Goal: Information Seeking & Learning: Learn about a topic

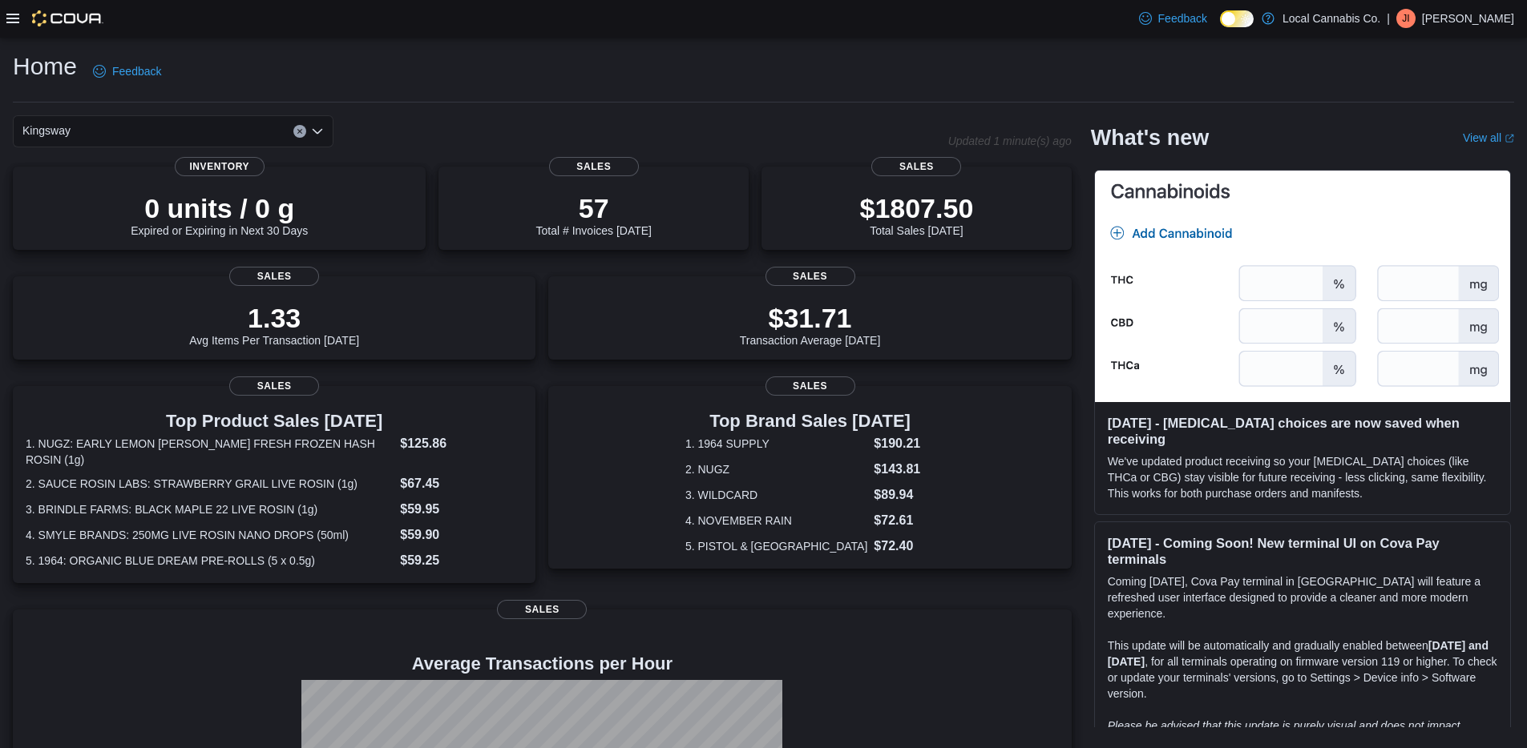
click at [14, 20] on icon at bounding box center [12, 18] width 13 height 13
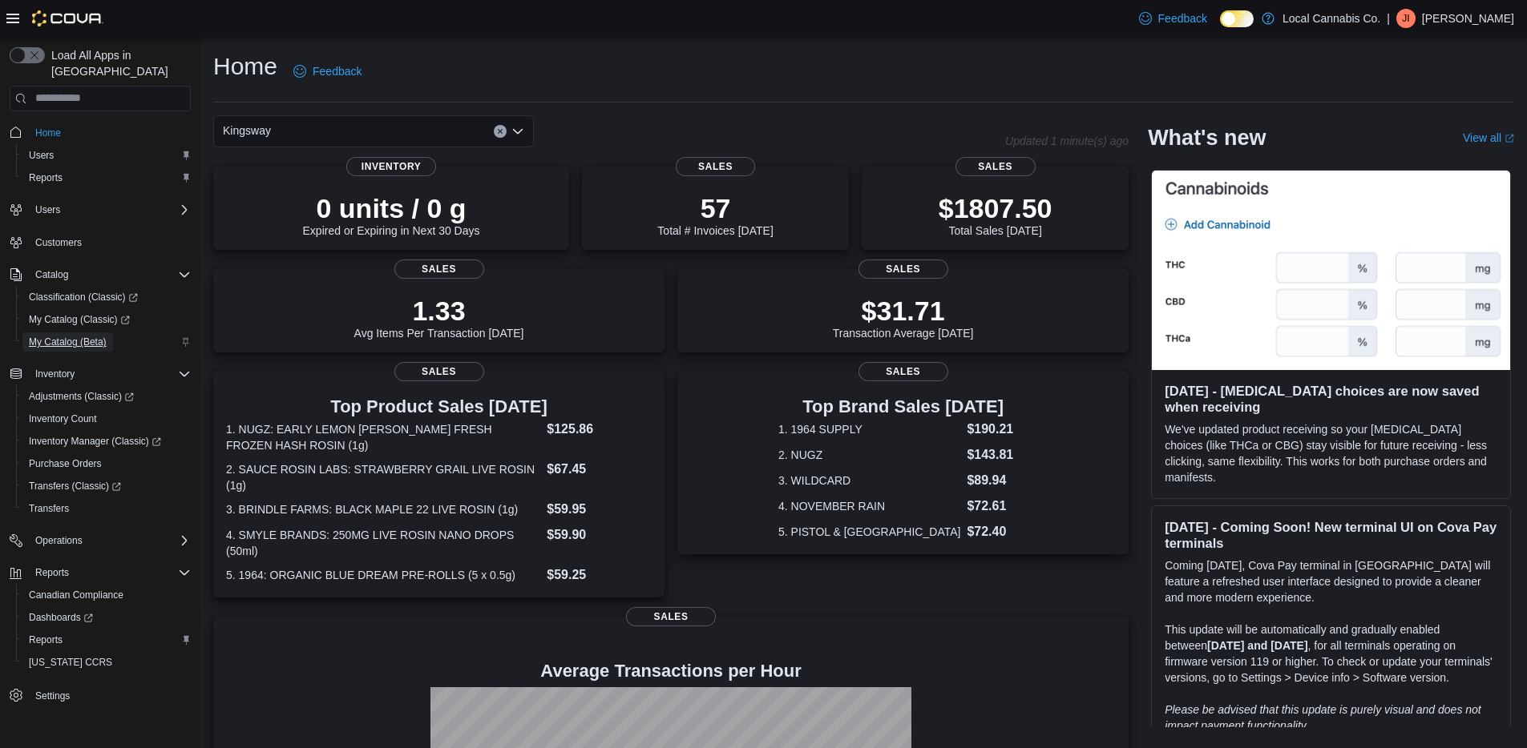
click at [93, 336] on span "My Catalog (Beta)" at bounding box center [68, 342] width 78 height 13
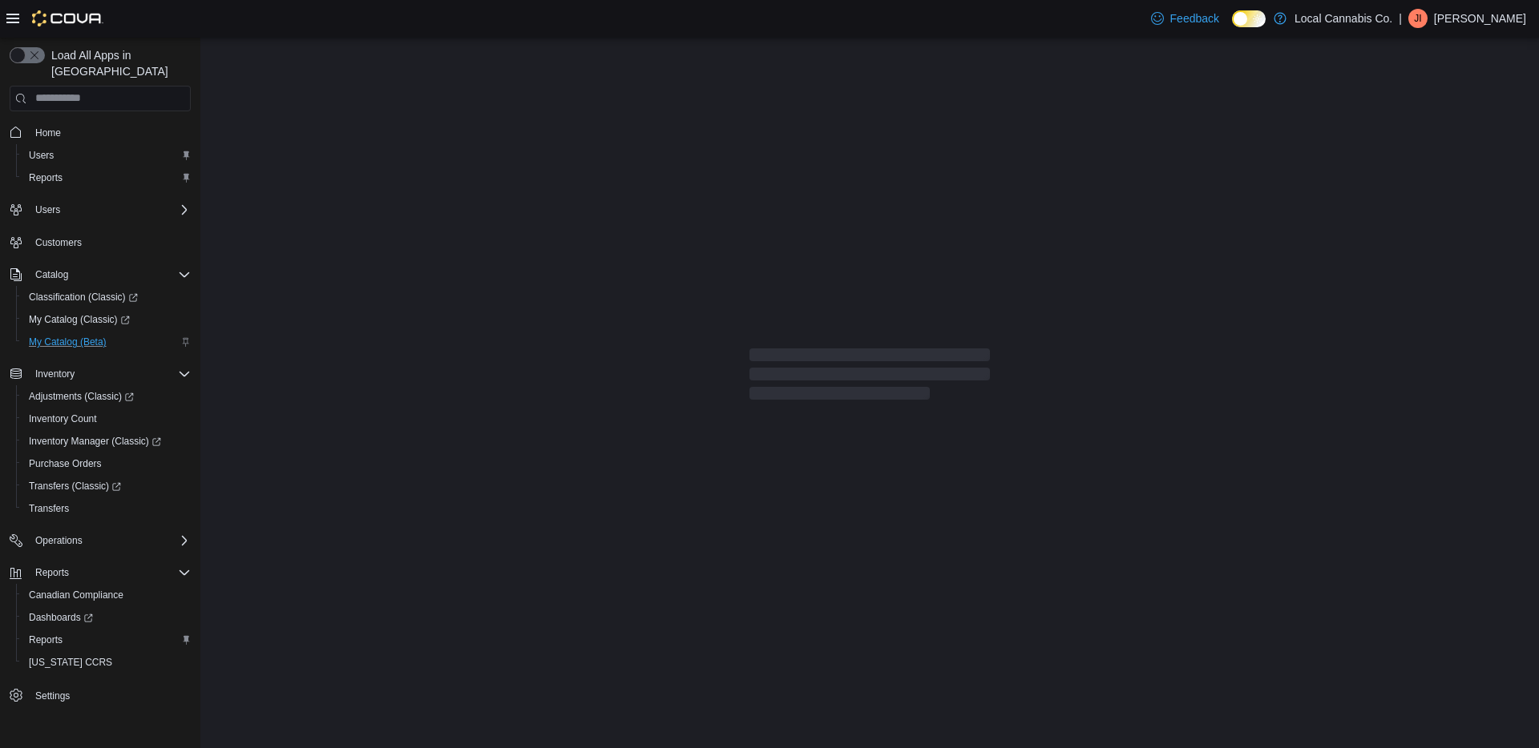
select select "**********"
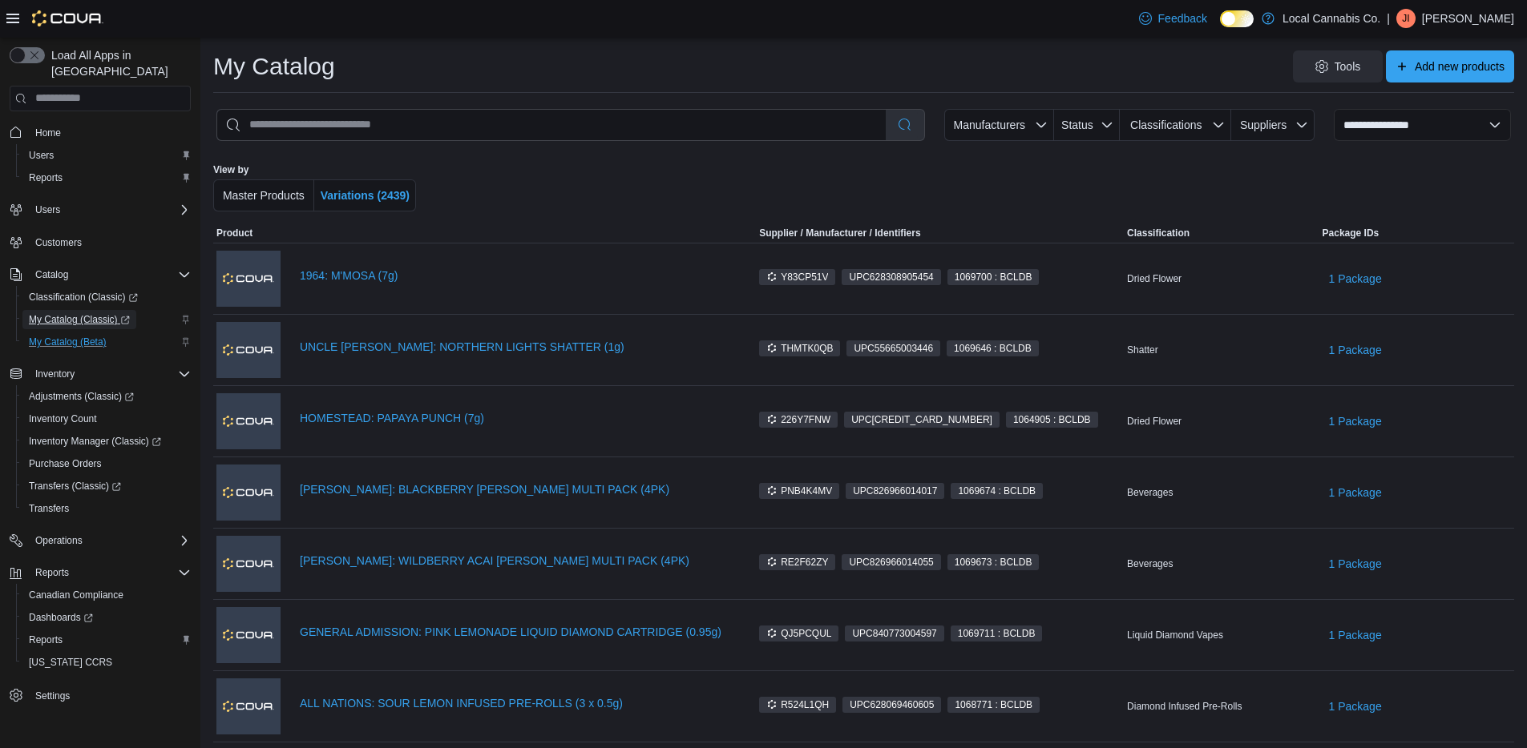
click at [106, 313] on span "My Catalog (Classic)" at bounding box center [79, 319] width 101 height 13
click at [768, 127] on select "**********" at bounding box center [1421, 125] width 177 height 32
click at [768, 109] on select "**********" at bounding box center [1421, 125] width 177 height 32
click at [735, 205] on div at bounding box center [863, 187] width 757 height 48
click at [768, 135] on select "**********" at bounding box center [1421, 125] width 177 height 32
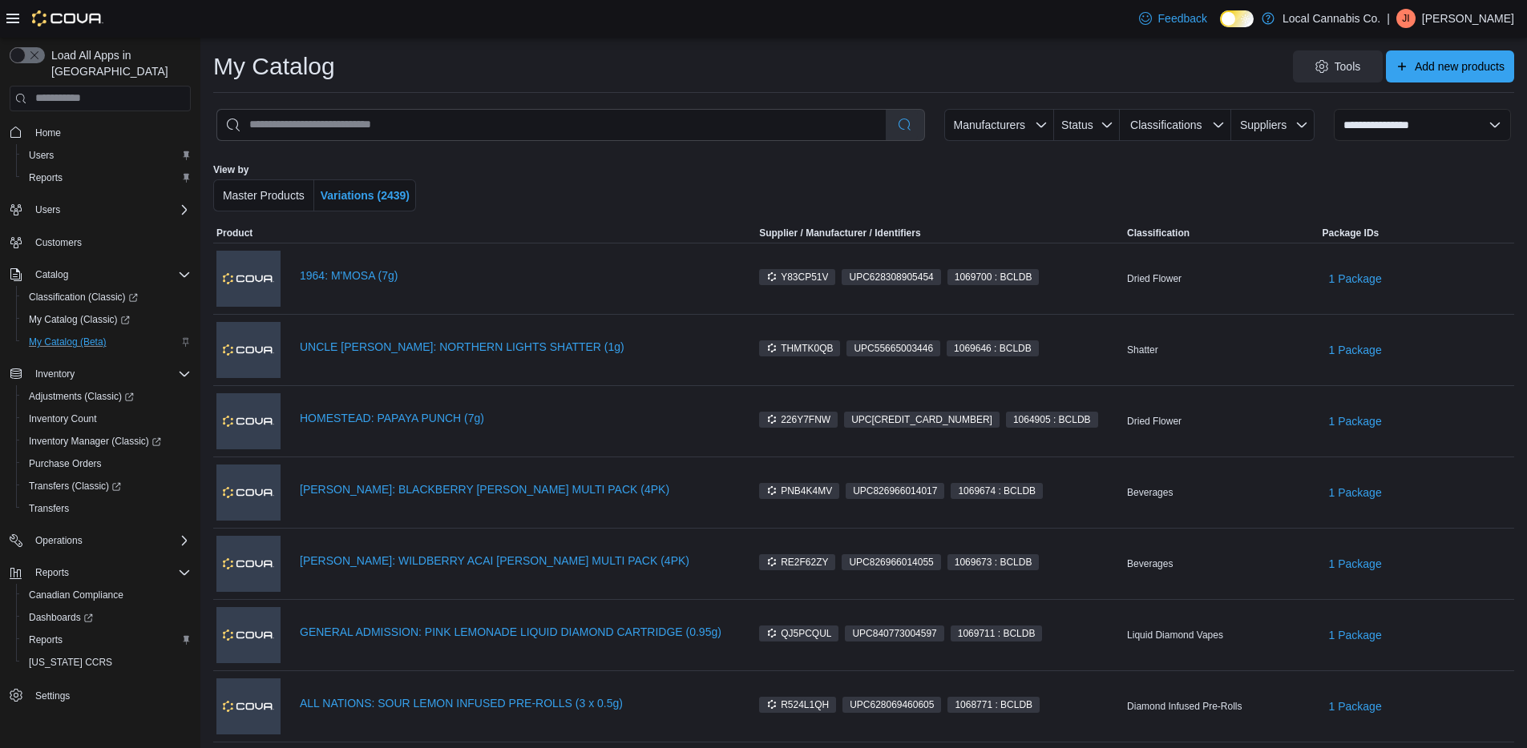
click at [768, 191] on div at bounding box center [863, 187] width 757 height 48
drag, startPoint x: 893, startPoint y: 229, endPoint x: 982, endPoint y: 231, distance: 88.2
click at [768, 230] on span "Supplier / Manufacturer / Identifiers" at bounding box center [928, 233] width 390 height 19
click at [768, 232] on span "Supplier / Manufacturer / Identifiers" at bounding box center [928, 233] width 390 height 19
click at [768, 285] on span "1 Package" at bounding box center [1355, 279] width 53 height 16
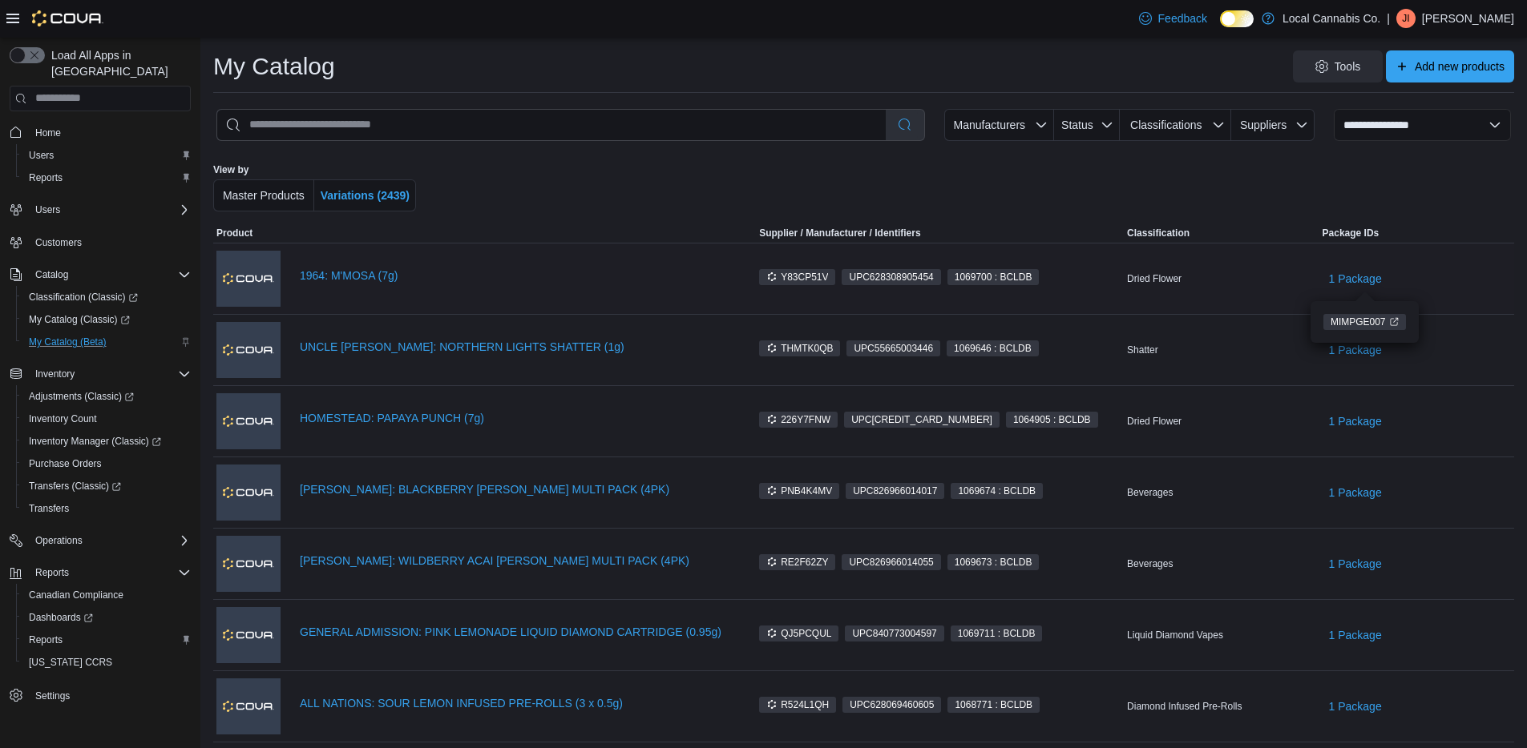
click at [768, 299] on td "Classification Dried Flower" at bounding box center [1220, 278] width 195 height 71
click at [419, 350] on link "UNCLE BOB: NORTHERN LIGHTS SHATTER (1g)" at bounding box center [515, 347] width 430 height 13
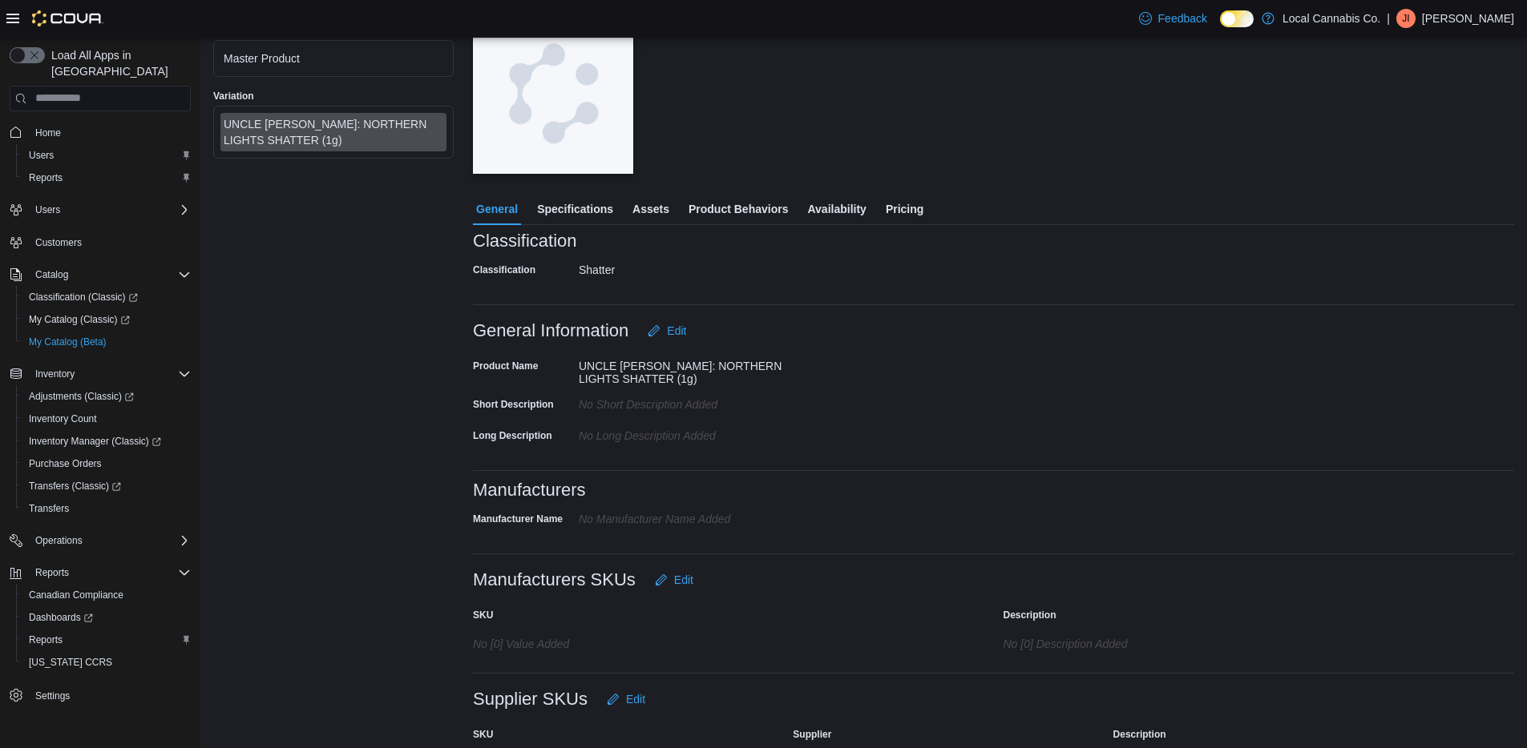
scroll to position [172, 0]
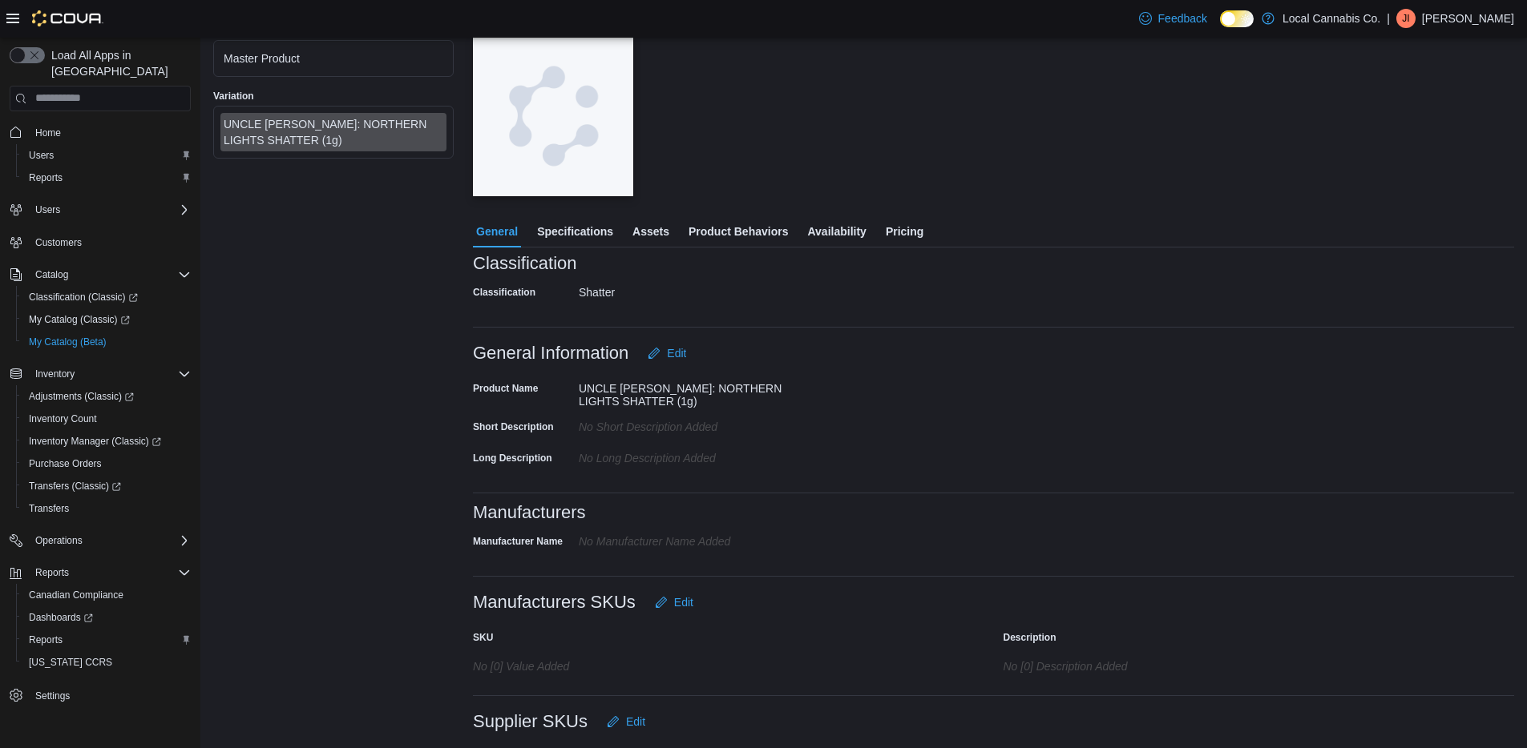
click at [597, 230] on span "Specifications" at bounding box center [575, 232] width 76 height 32
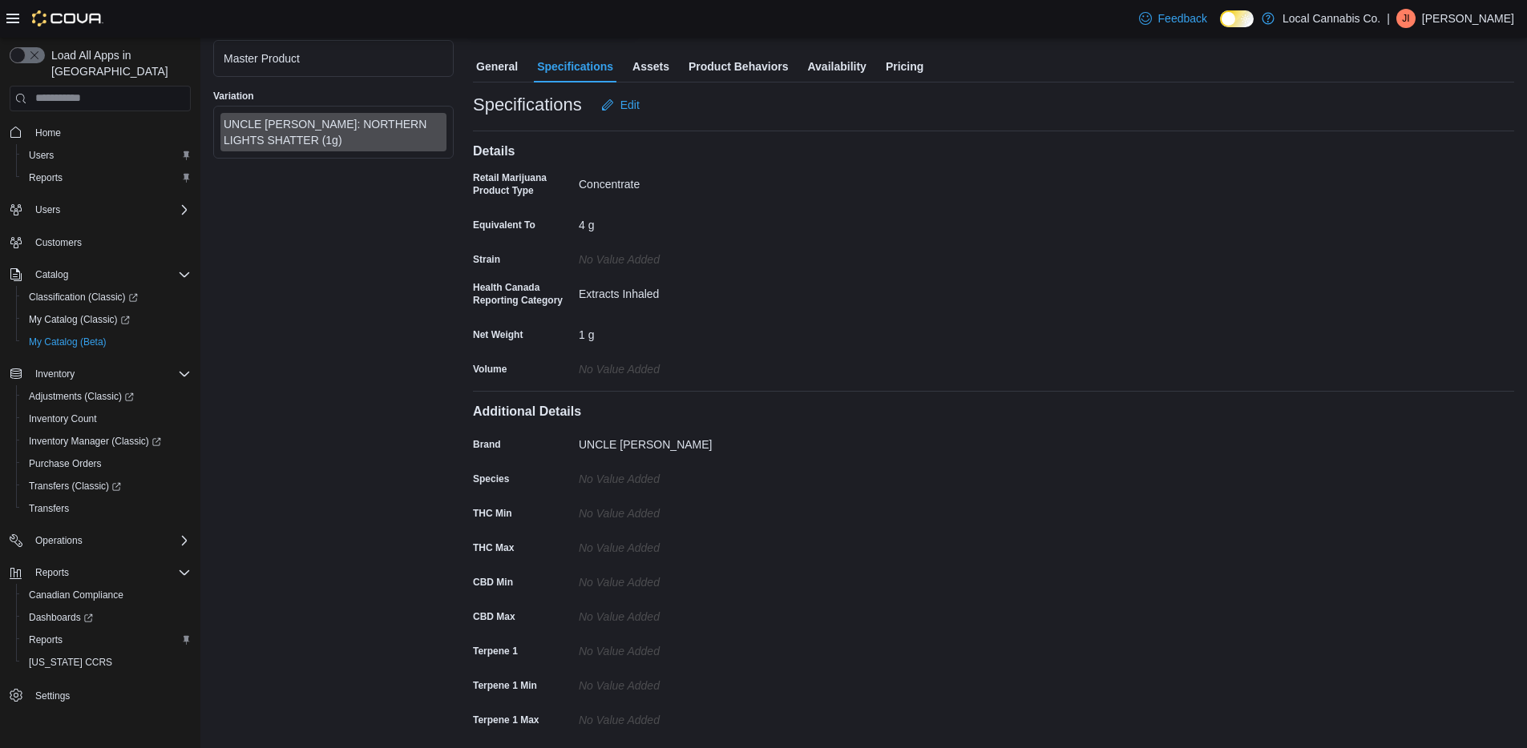
scroll to position [237, 0]
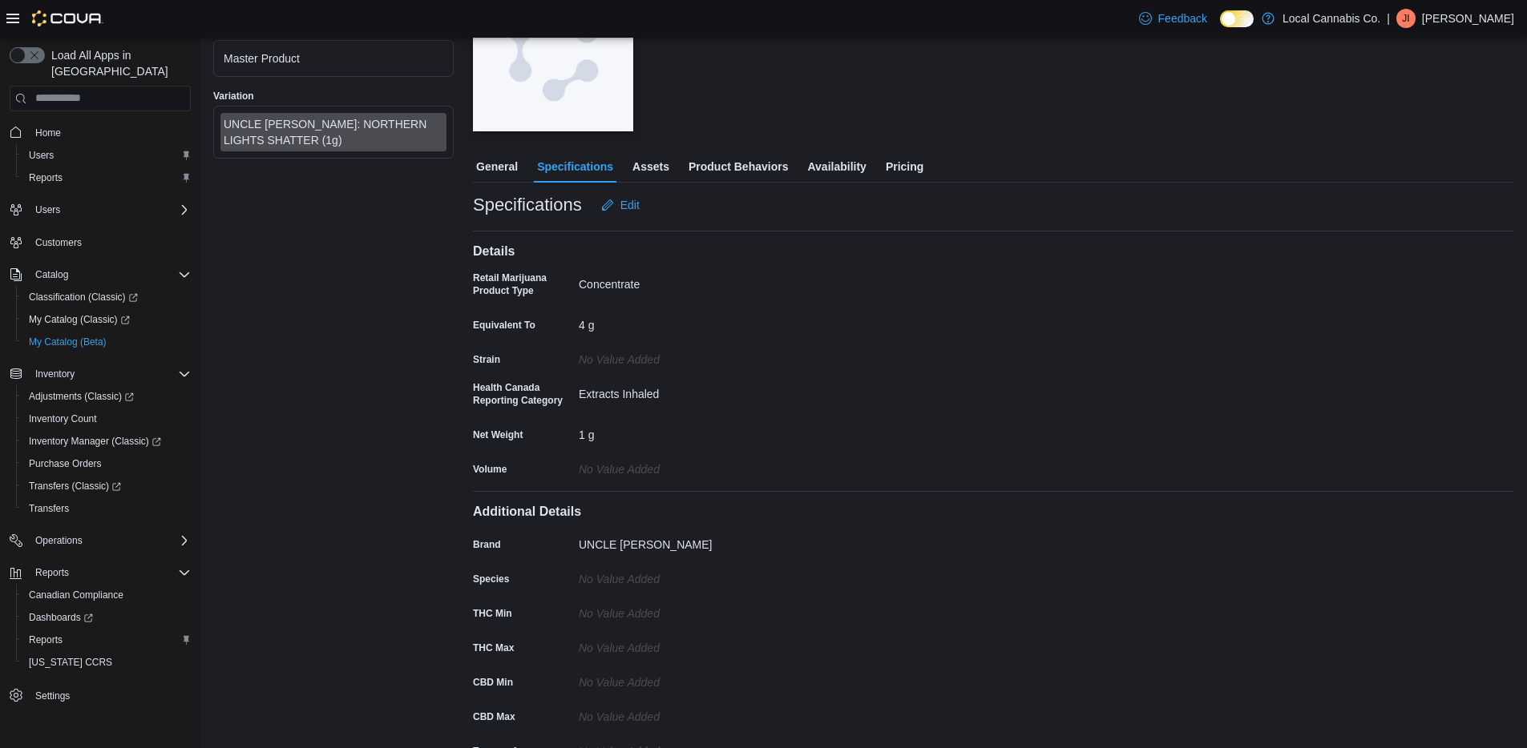
click at [503, 169] on span "General" at bounding box center [497, 167] width 42 height 32
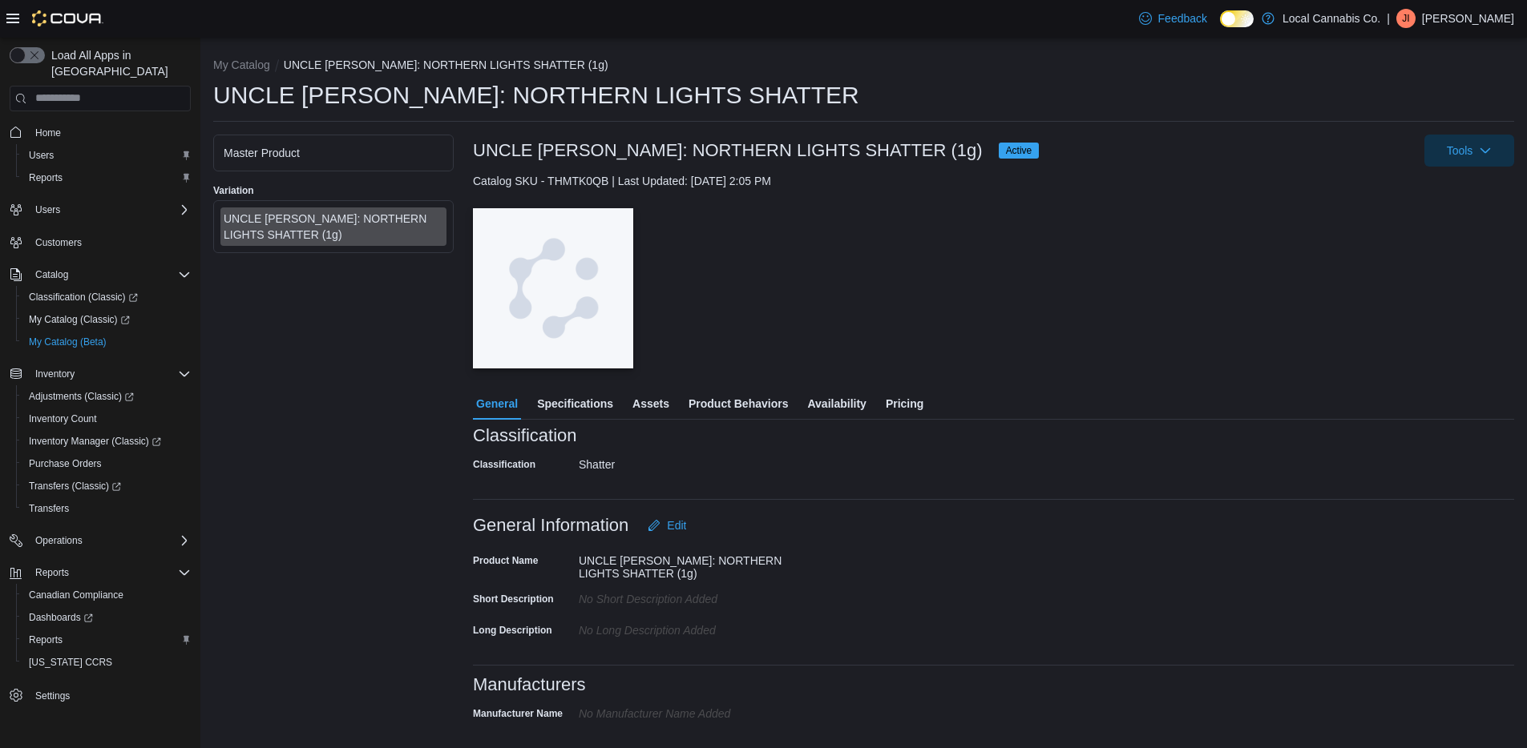
click at [593, 407] on span "Specifications" at bounding box center [575, 404] width 76 height 32
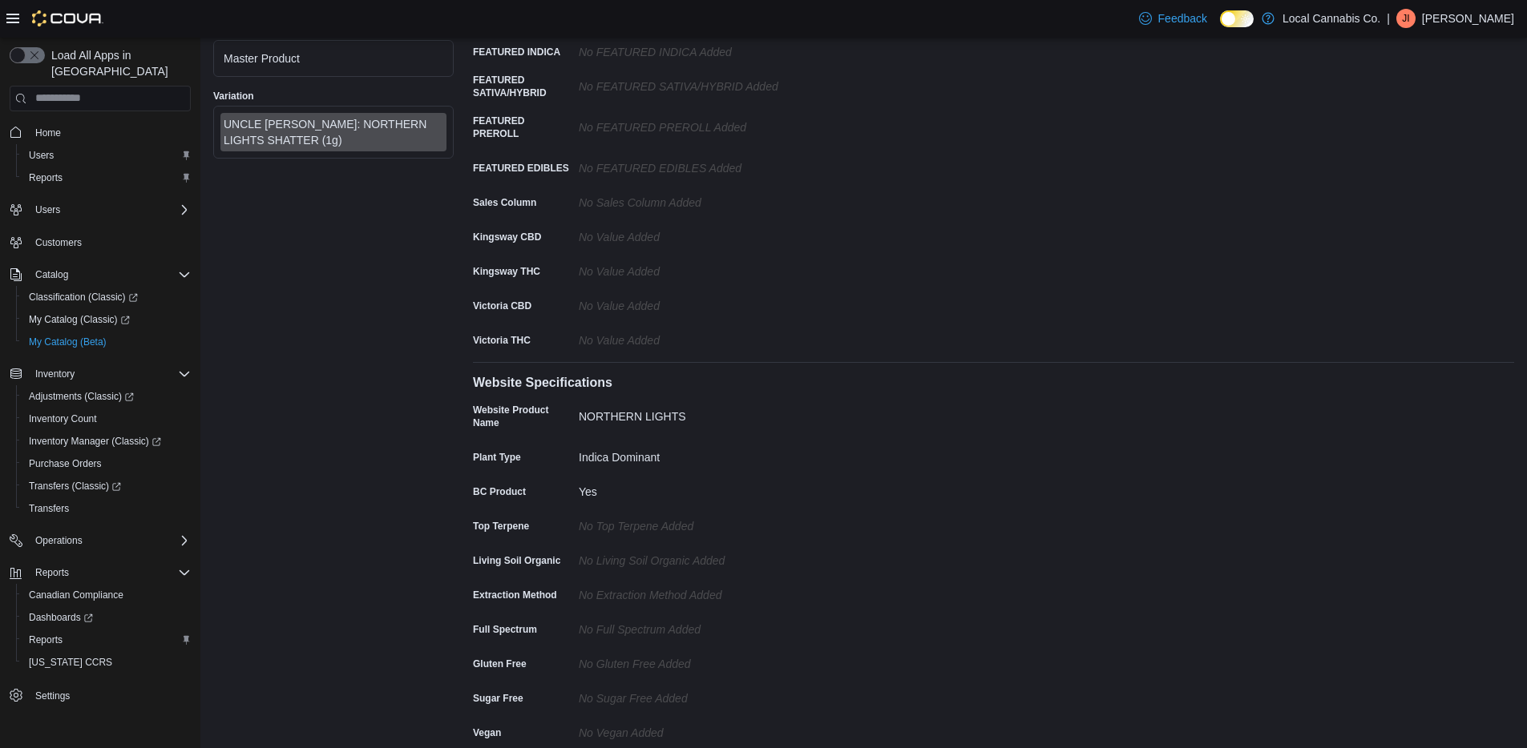
scroll to position [1454, 0]
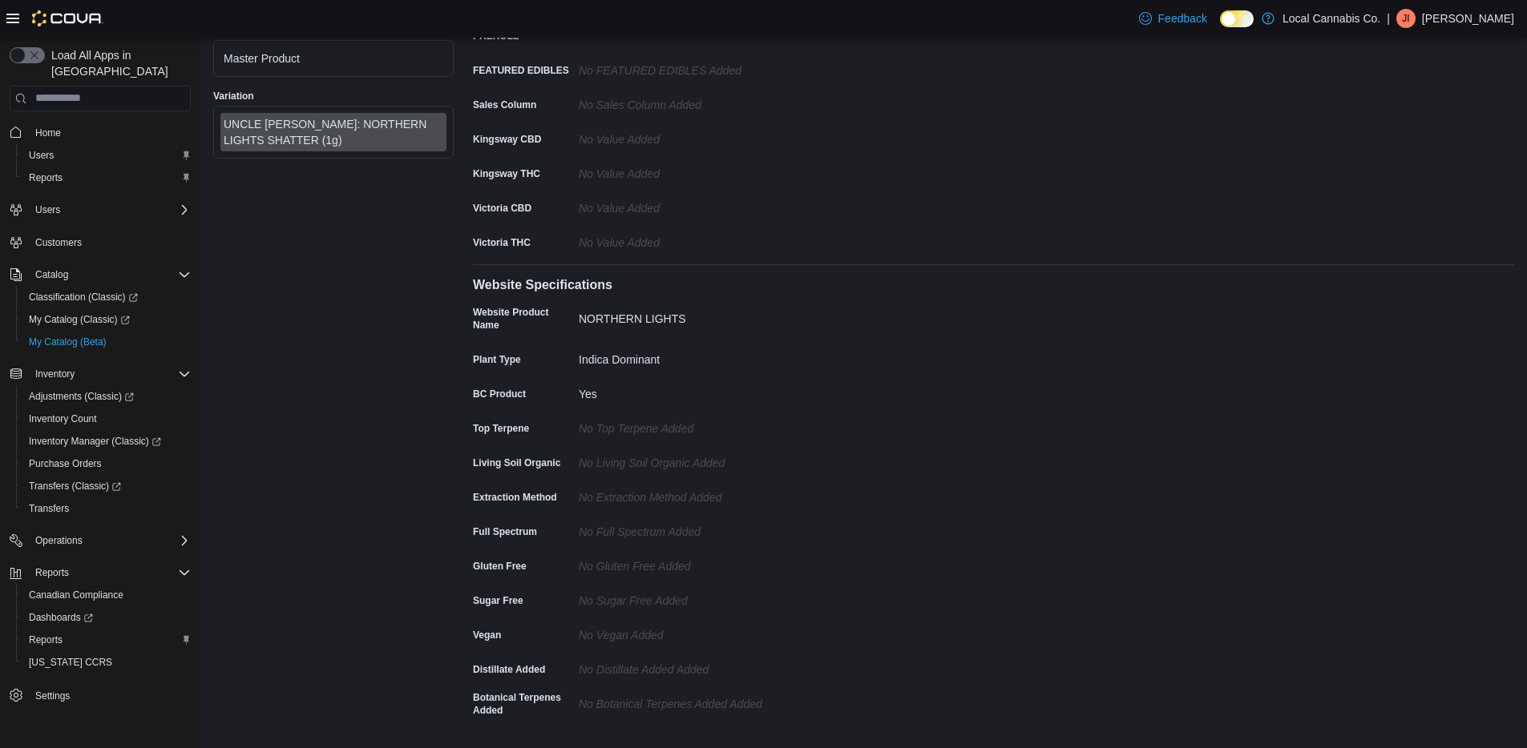
click at [711, 426] on div "No Top Terpene Added" at bounding box center [686, 425] width 215 height 19
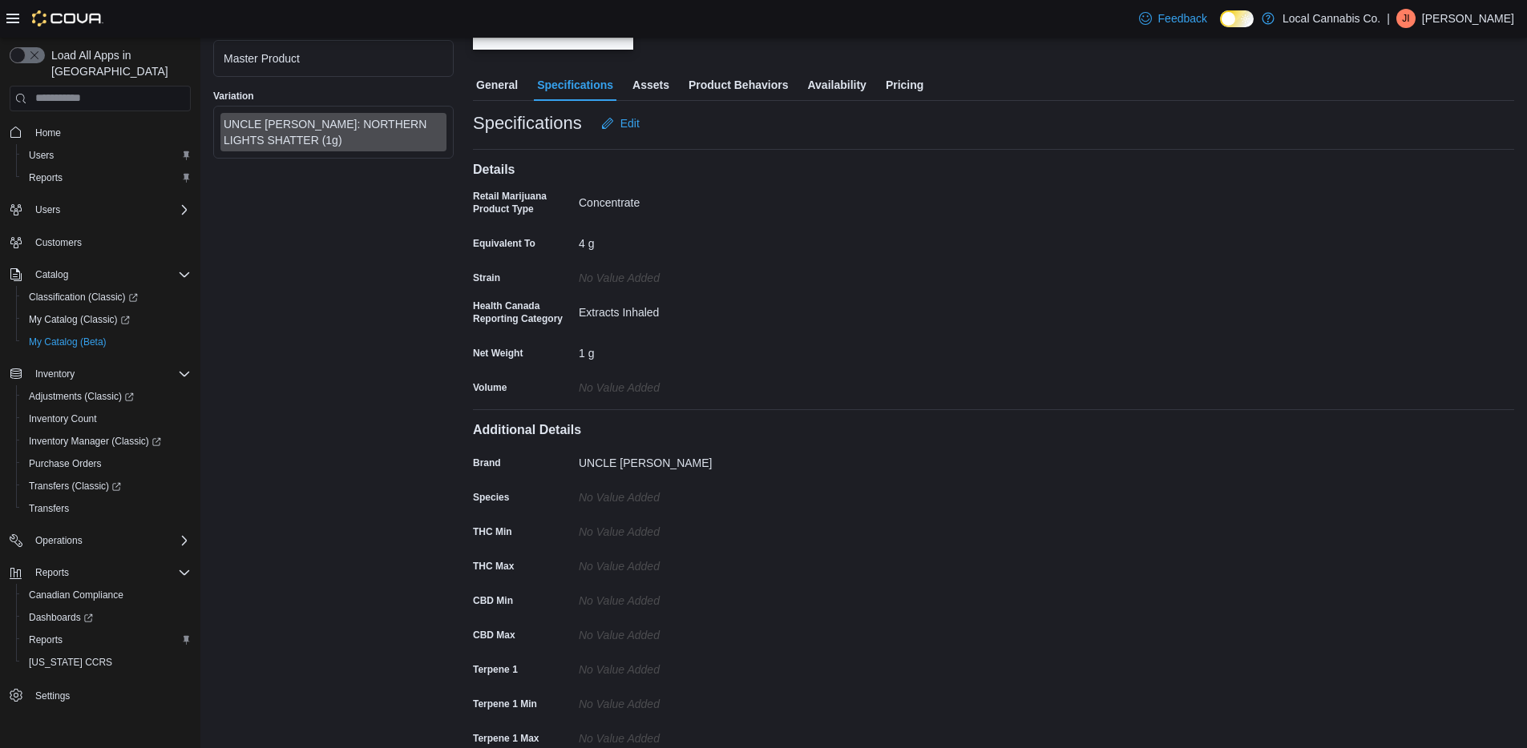
scroll to position [219, 0]
